Goal: Navigation & Orientation: Find specific page/section

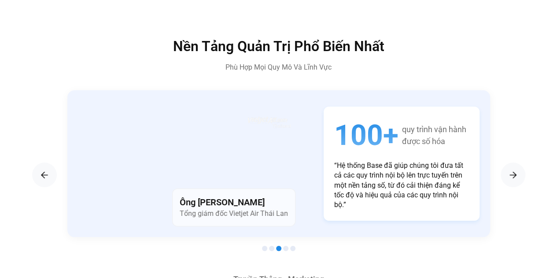
scroll to position [1433, 0]
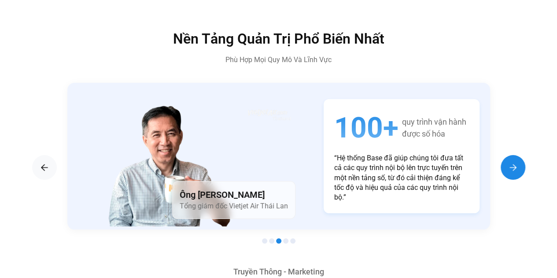
click at [512, 162] on img "Next slide" at bounding box center [513, 167] width 11 height 11
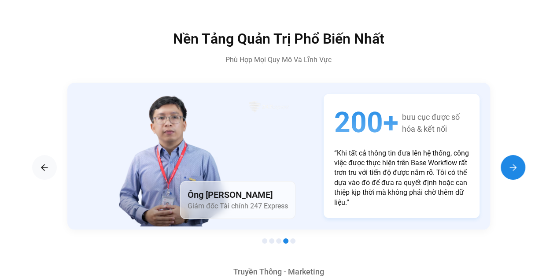
click at [512, 162] on img "Next slide" at bounding box center [513, 167] width 11 height 11
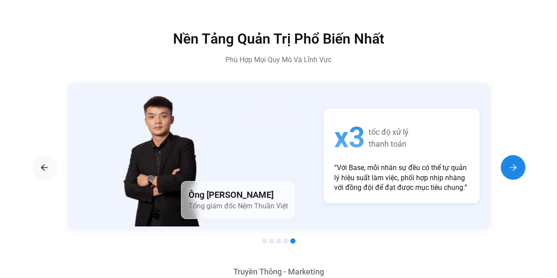
click at [512, 162] on img "Next slide" at bounding box center [513, 167] width 11 height 11
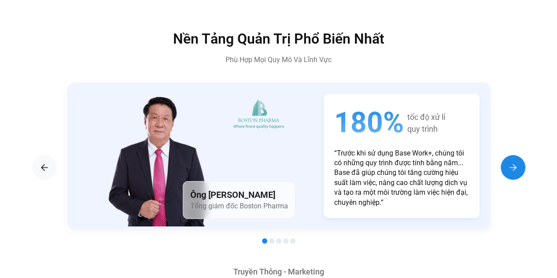
click at [512, 162] on img "Next slide" at bounding box center [513, 167] width 11 height 11
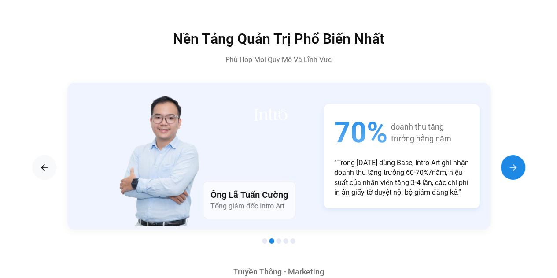
click at [512, 162] on img "Next slide" at bounding box center [513, 167] width 11 height 11
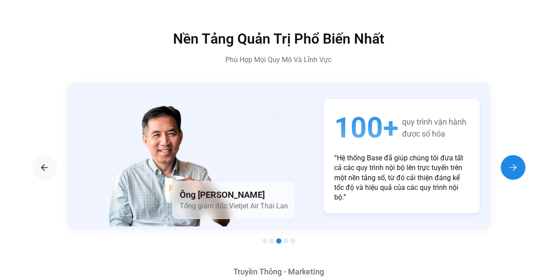
click at [512, 162] on img "Next slide" at bounding box center [513, 167] width 11 height 11
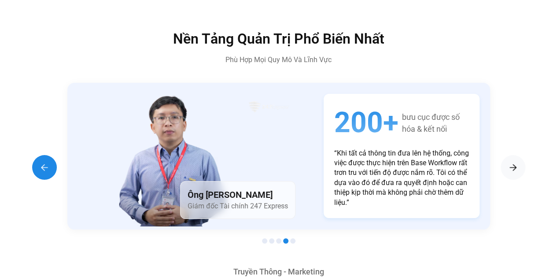
click at [40, 162] on img "Previous slide" at bounding box center [44, 167] width 11 height 11
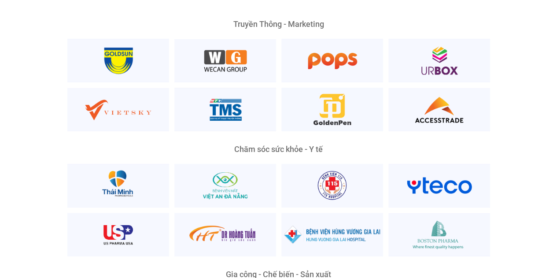
scroll to position [1680, 0]
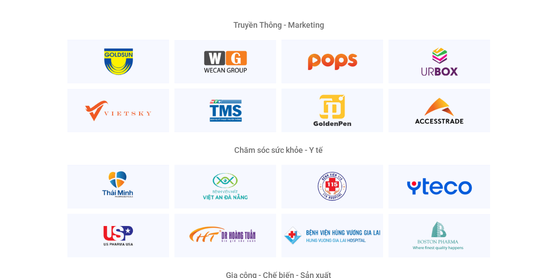
click at [269, 21] on div "Truyền Thông - Marketing" at bounding box center [278, 25] width 423 height 8
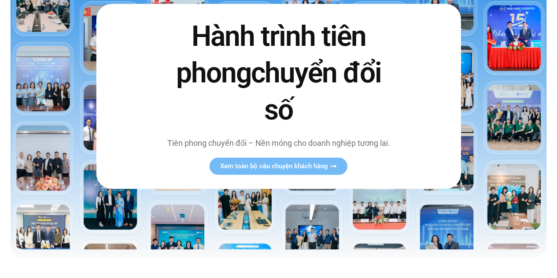
scroll to position [0, 0]
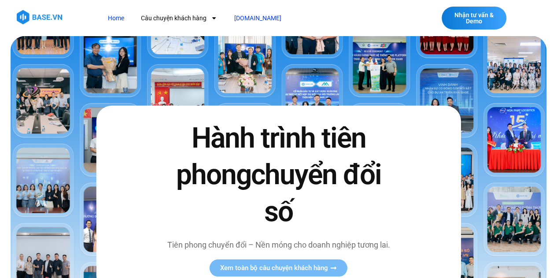
click at [248, 22] on link "[DOMAIN_NAME]" at bounding box center [257, 18] width 60 height 16
